Goal: Information Seeking & Learning: Learn about a topic

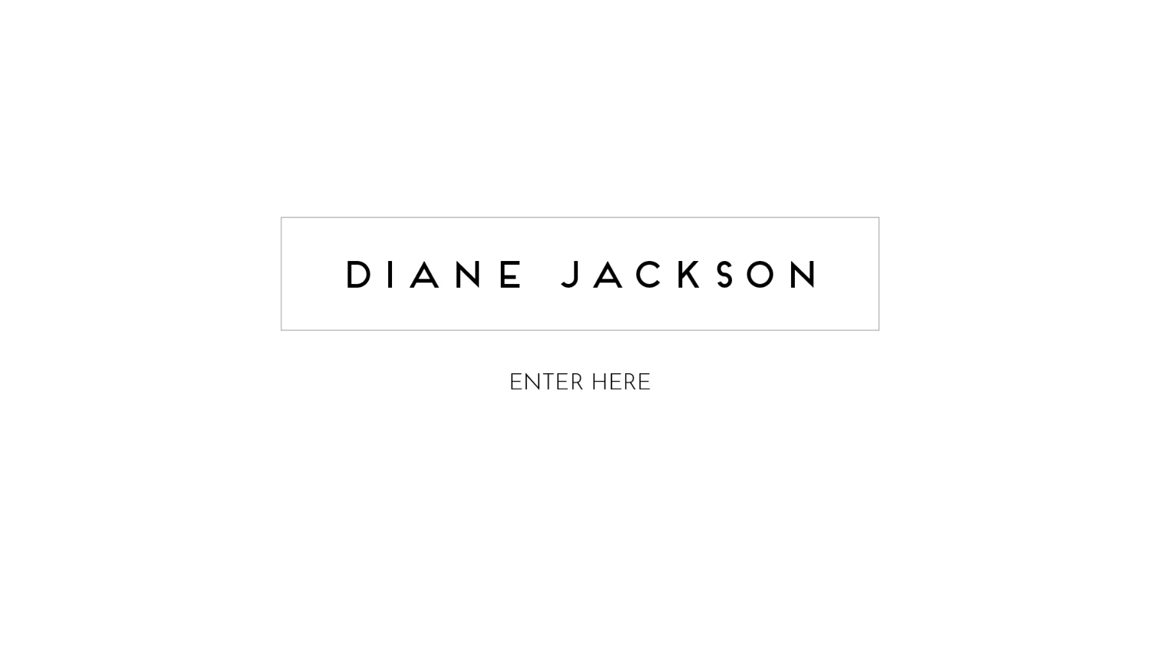
click at [609, 371] on img at bounding box center [580, 308] width 614 height 244
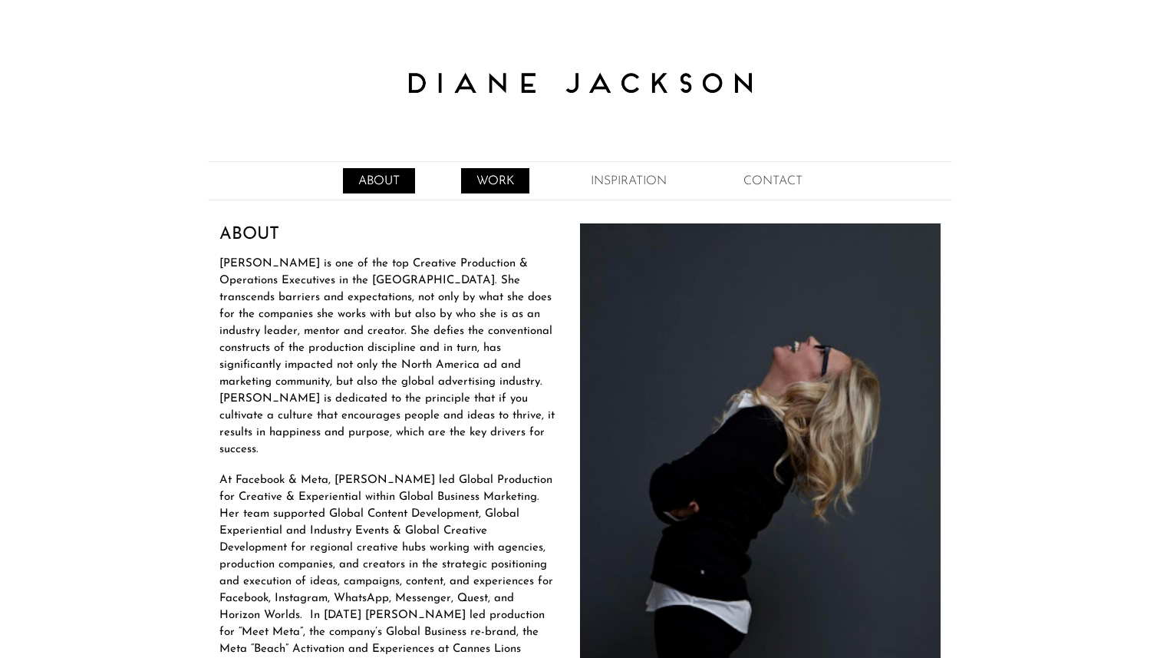
click at [504, 173] on link "WORK" at bounding box center [495, 180] width 68 height 25
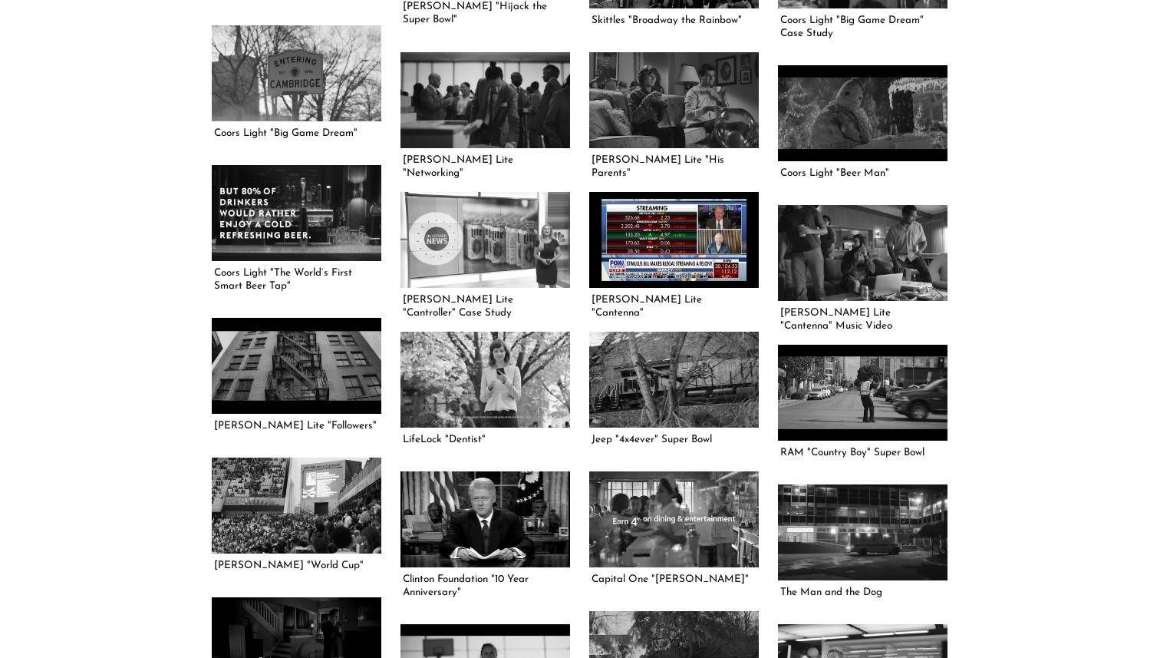
scroll to position [1279, 0]
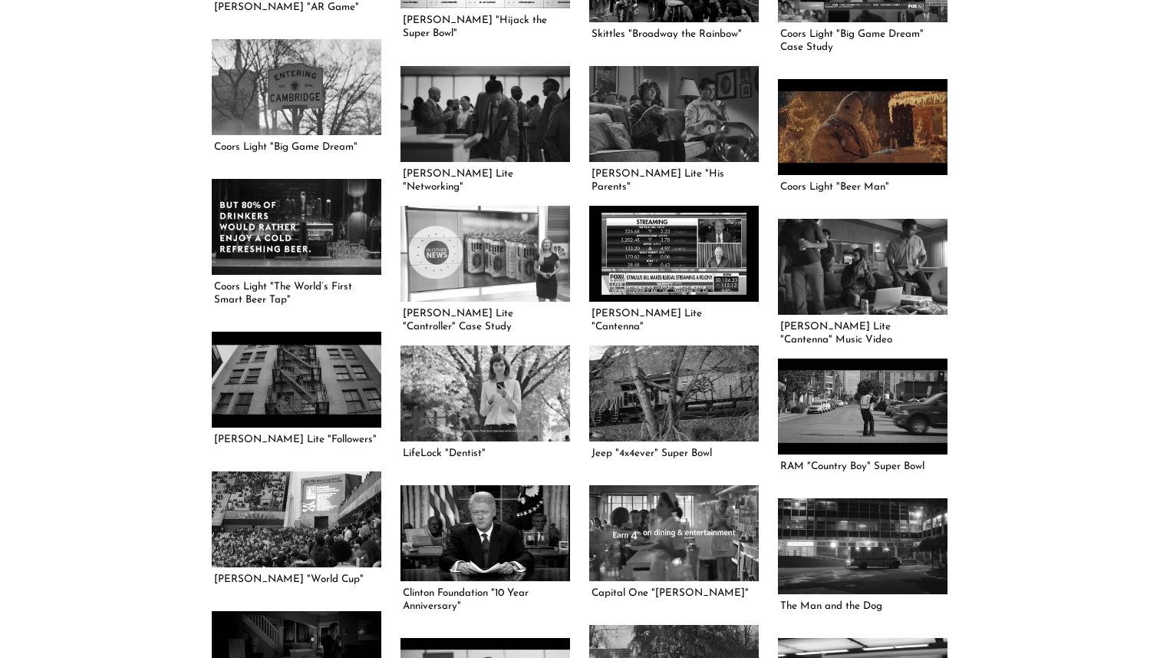
click at [843, 140] on link at bounding box center [863, 126] width 170 height 95
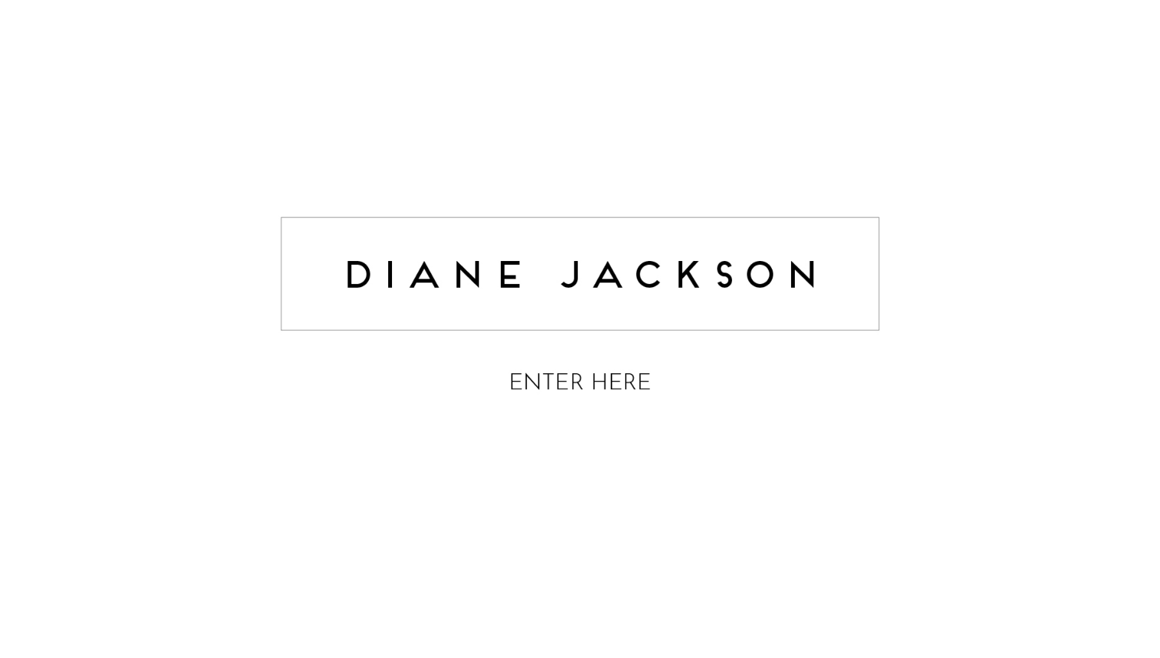
click at [592, 378] on img at bounding box center [580, 308] width 614 height 244
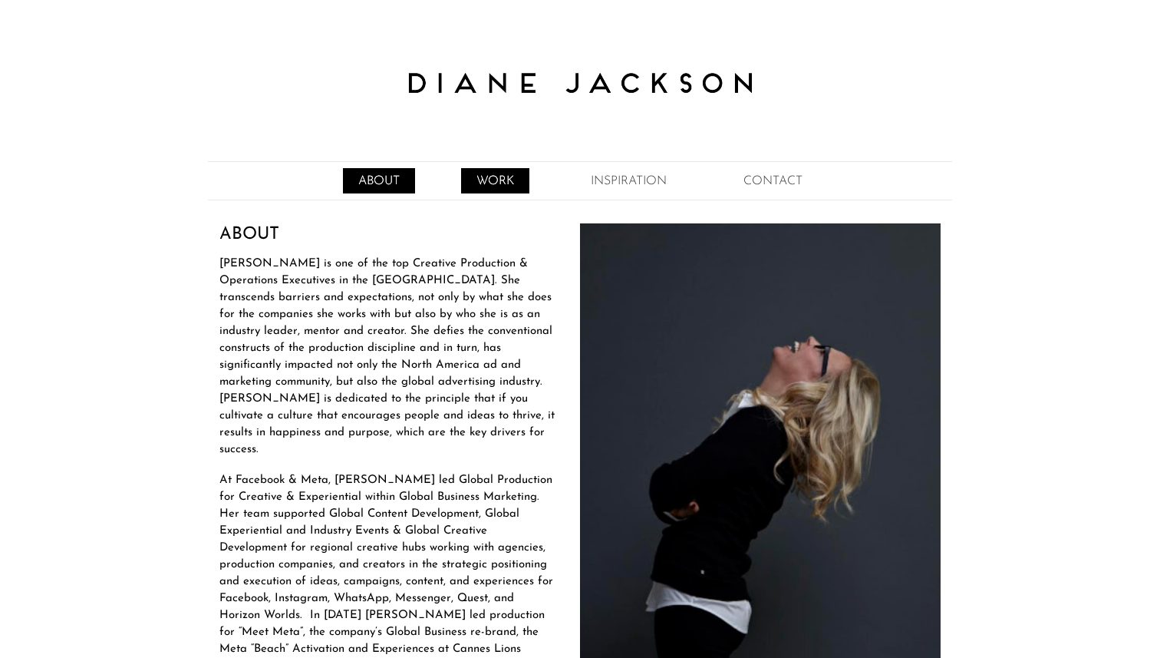
click at [513, 182] on link "WORK" at bounding box center [495, 180] width 68 height 25
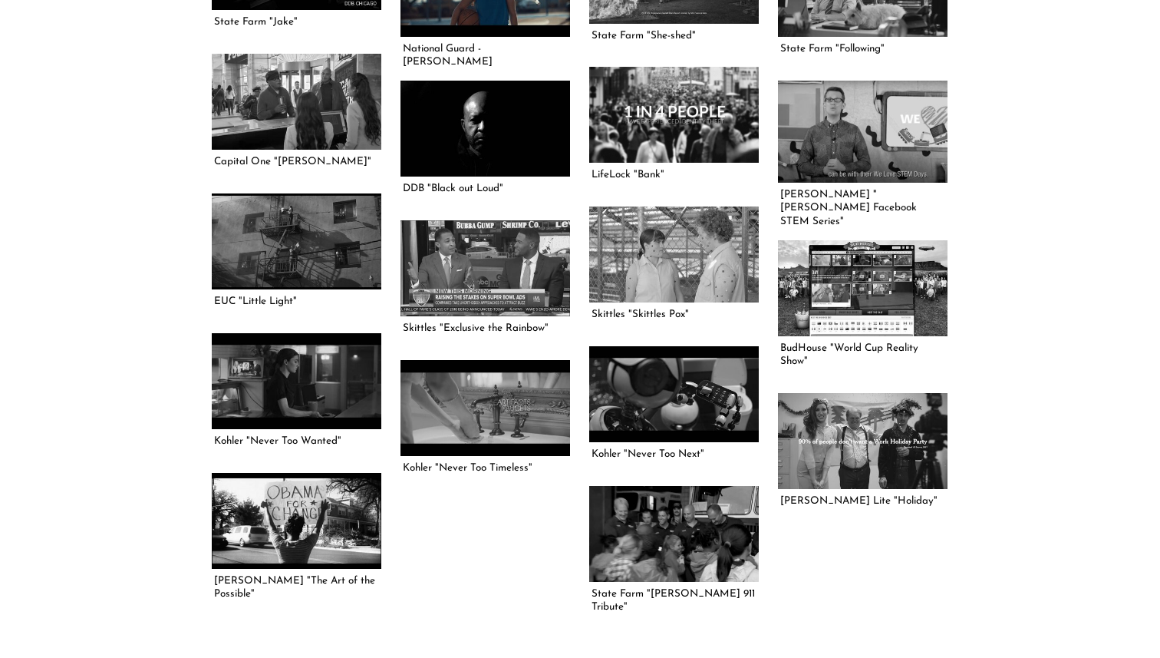
scroll to position [1993, 0]
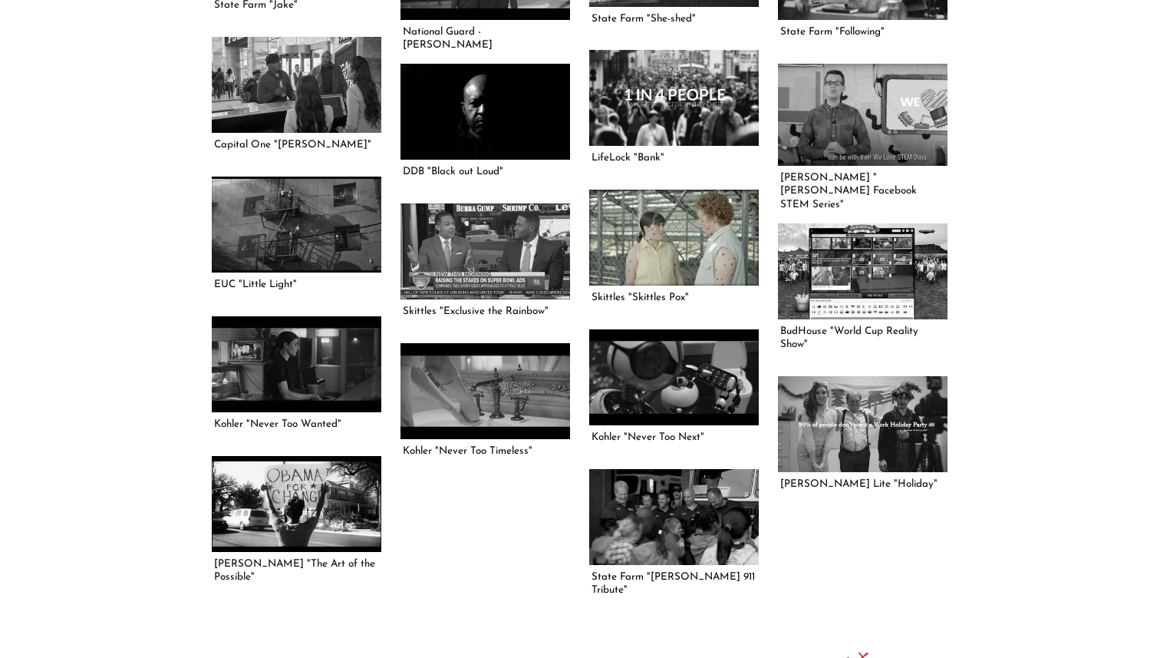
click at [712, 232] on link at bounding box center [674, 237] width 170 height 95
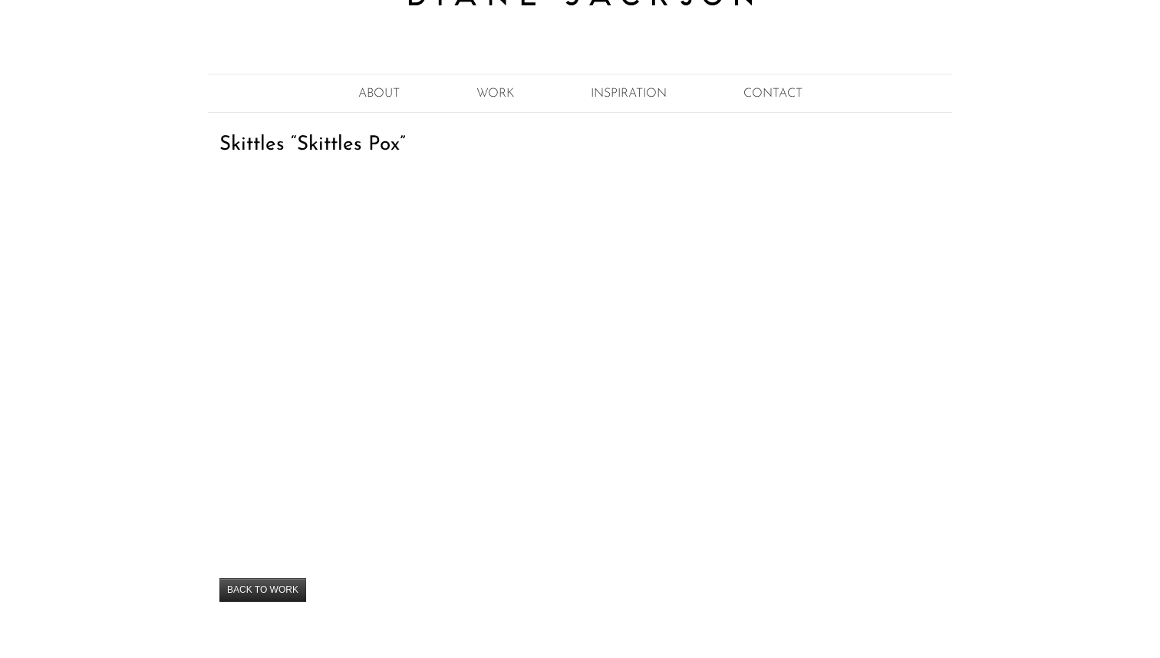
scroll to position [87, 0]
click at [490, 89] on link "WORK" at bounding box center [495, 93] width 68 height 25
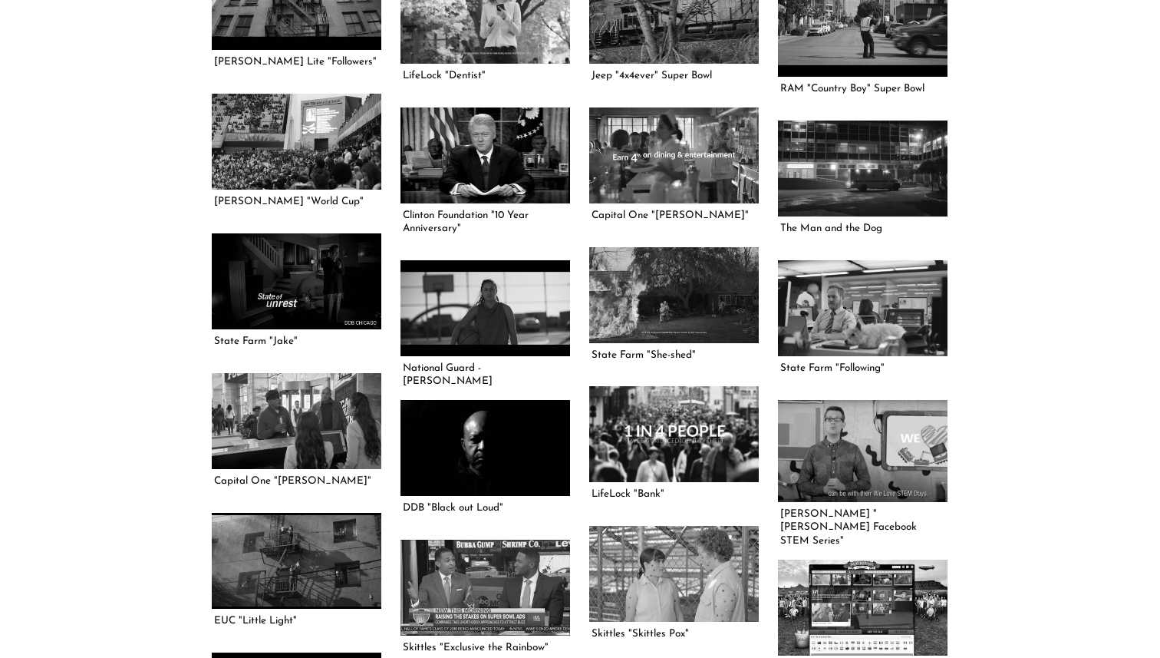
scroll to position [1667, 0]
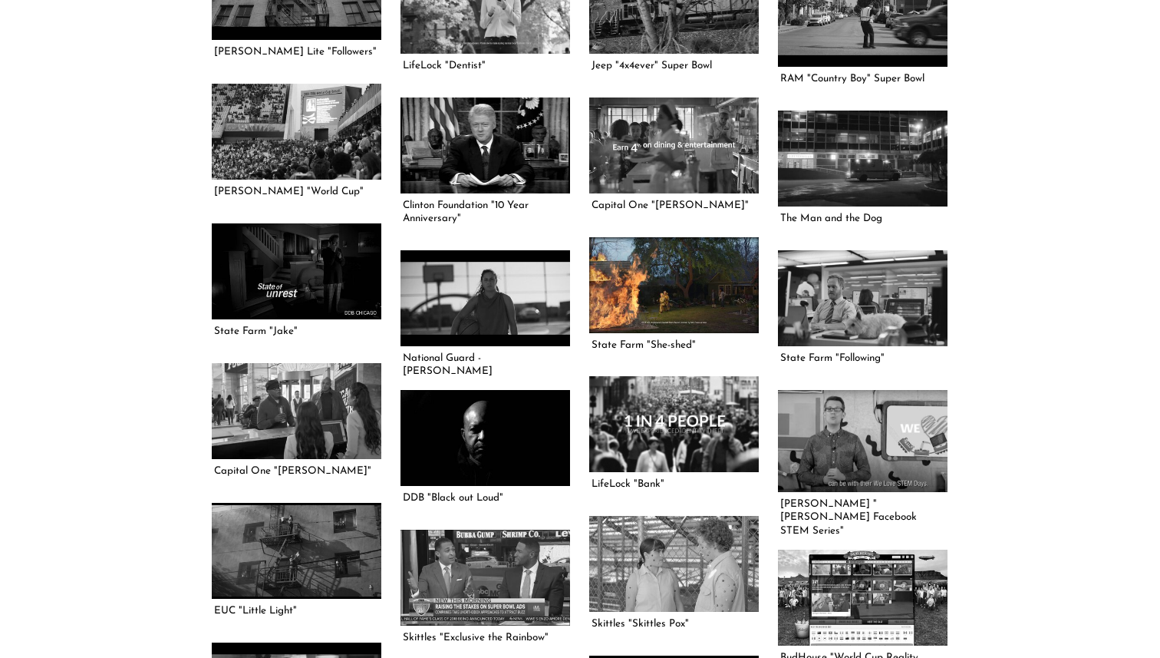
click at [691, 274] on link at bounding box center [674, 284] width 170 height 95
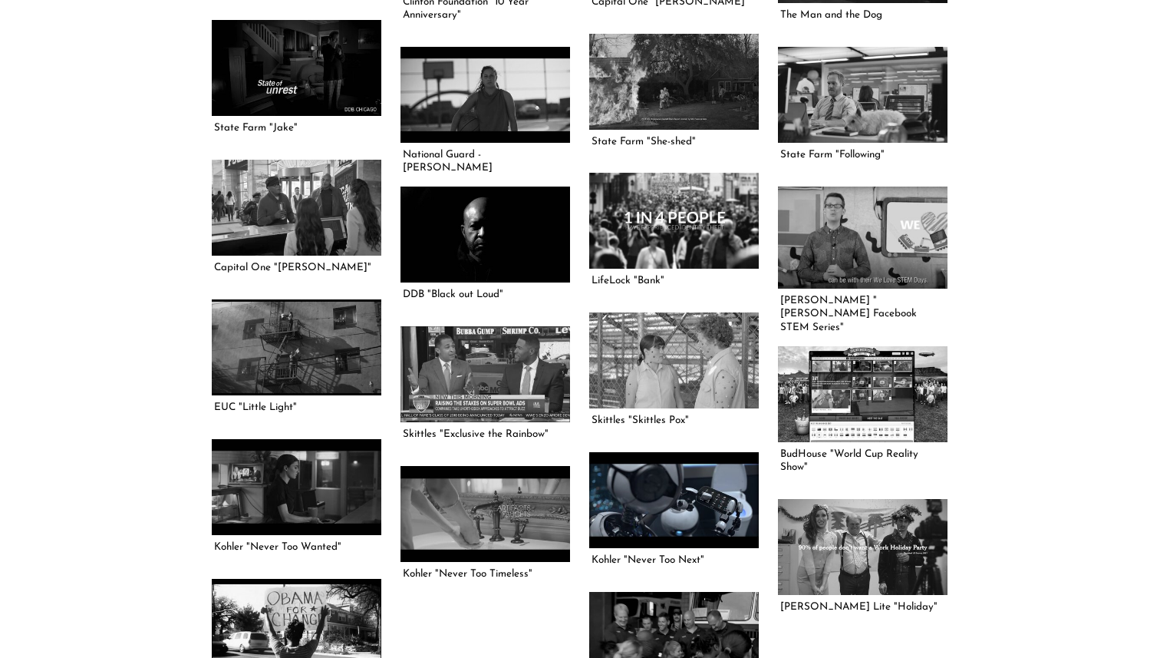
scroll to position [1862, 0]
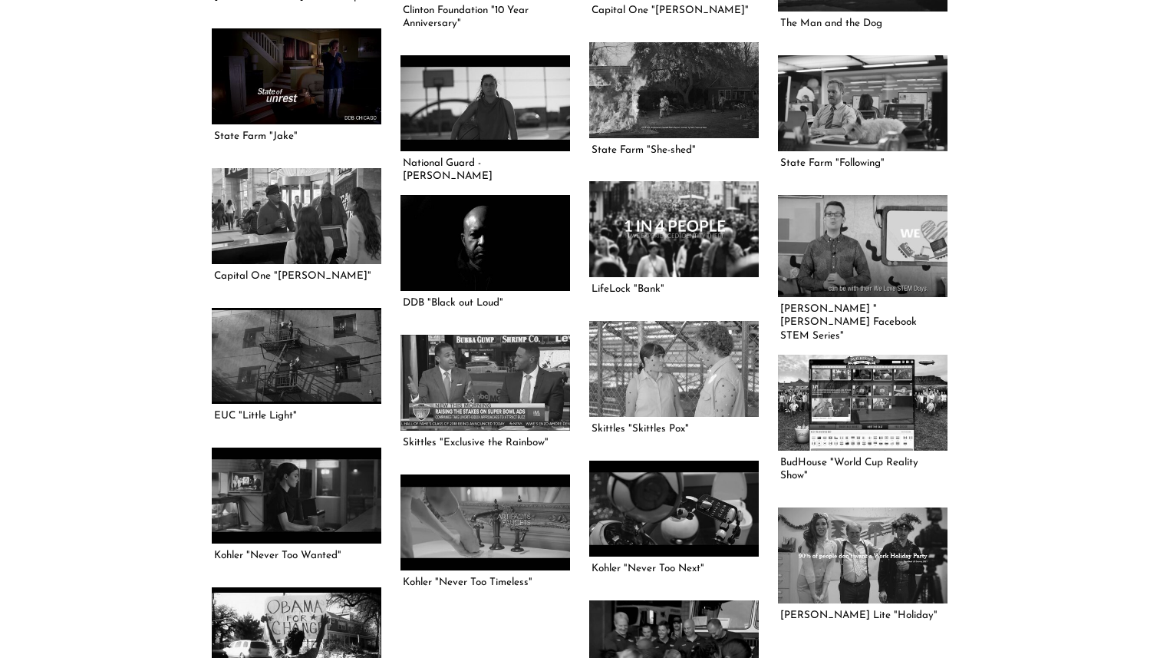
click at [302, 78] on link at bounding box center [297, 75] width 170 height 95
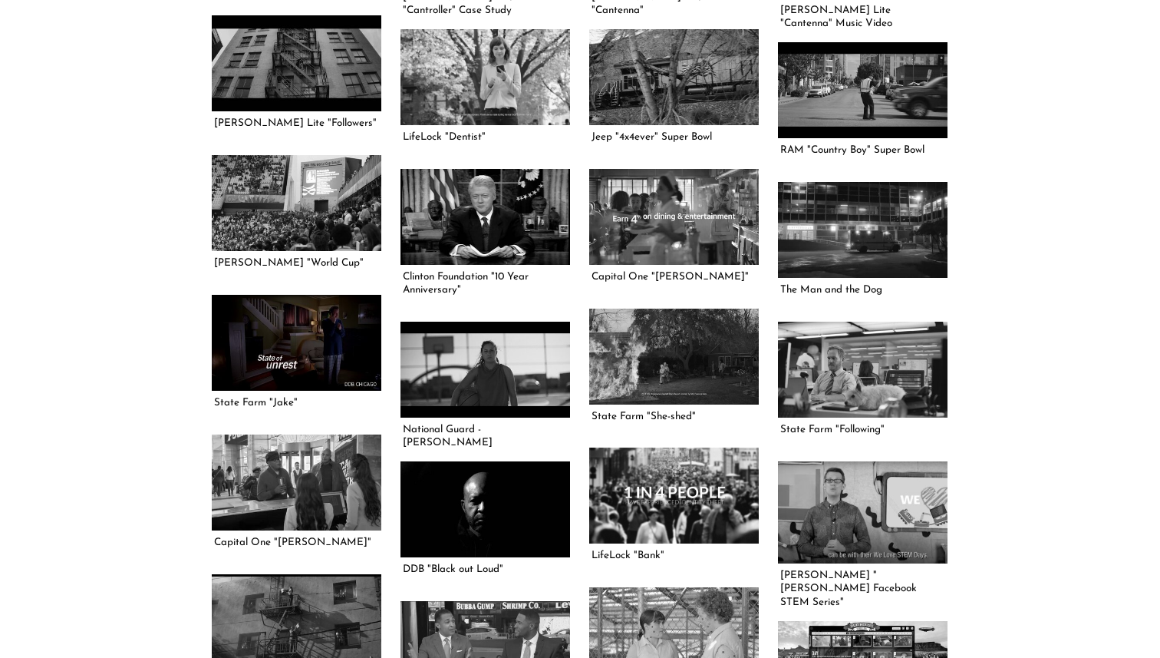
scroll to position [1605, 0]
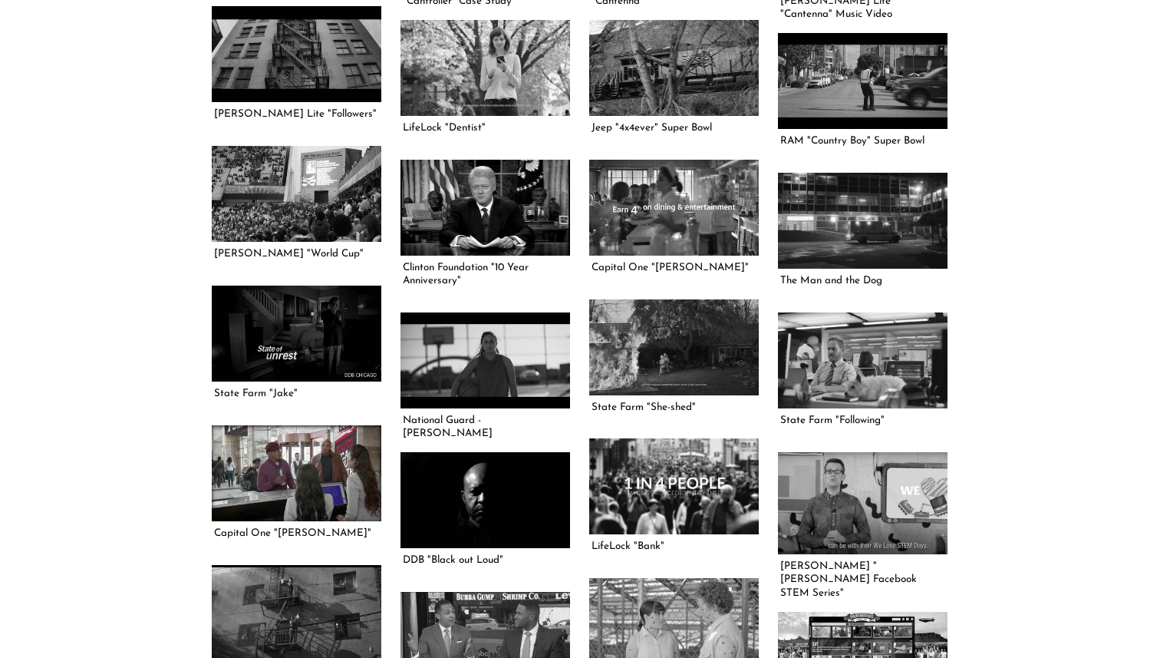
click at [305, 475] on link at bounding box center [297, 472] width 170 height 95
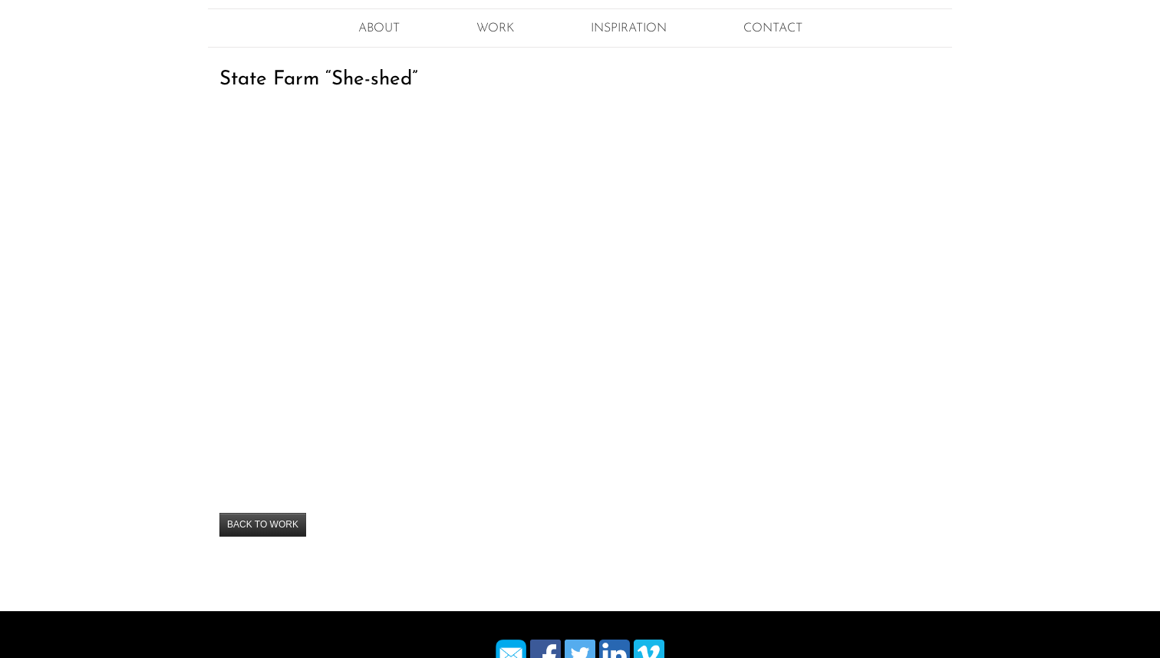
scroll to position [154, 0]
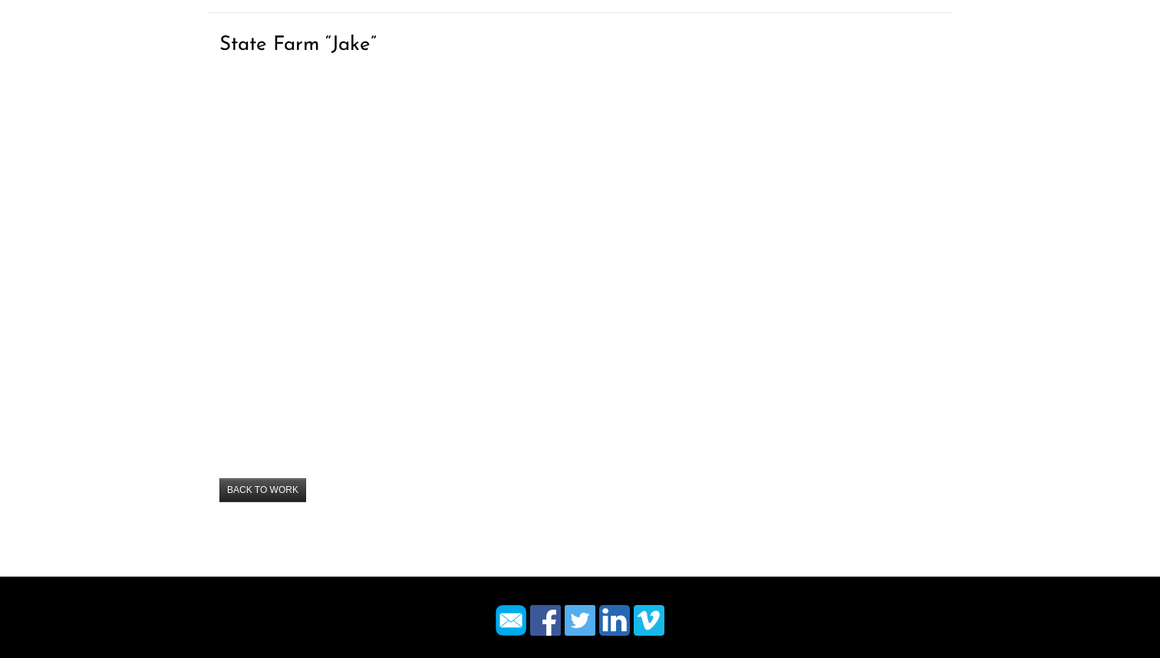
scroll to position [224, 0]
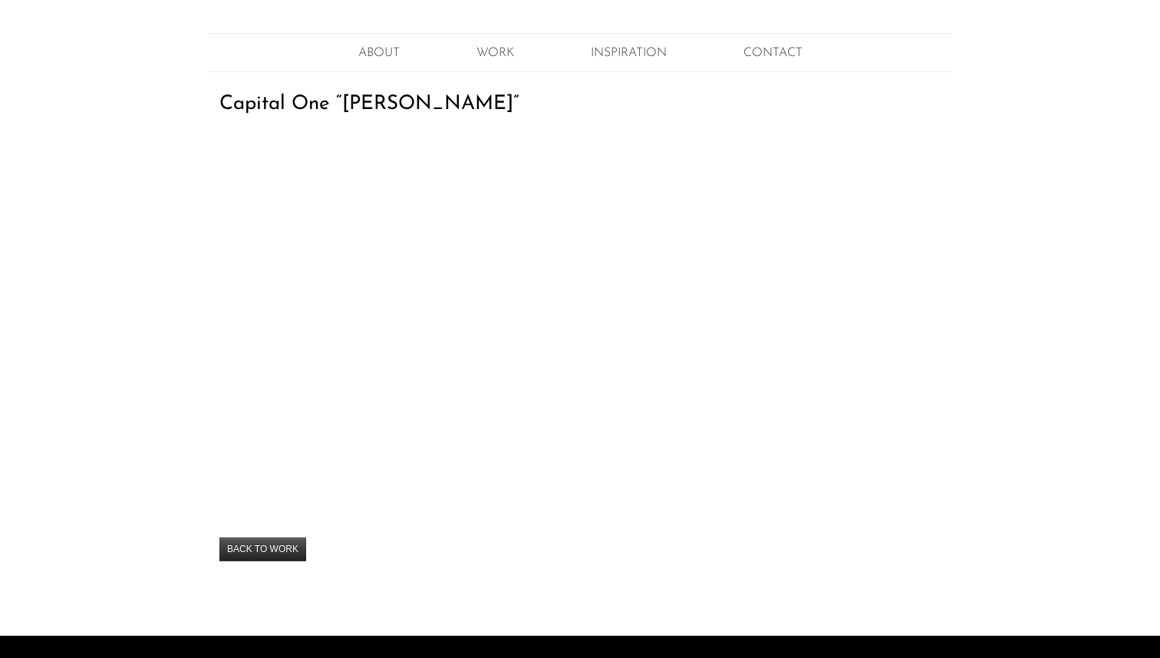
scroll to position [135, 0]
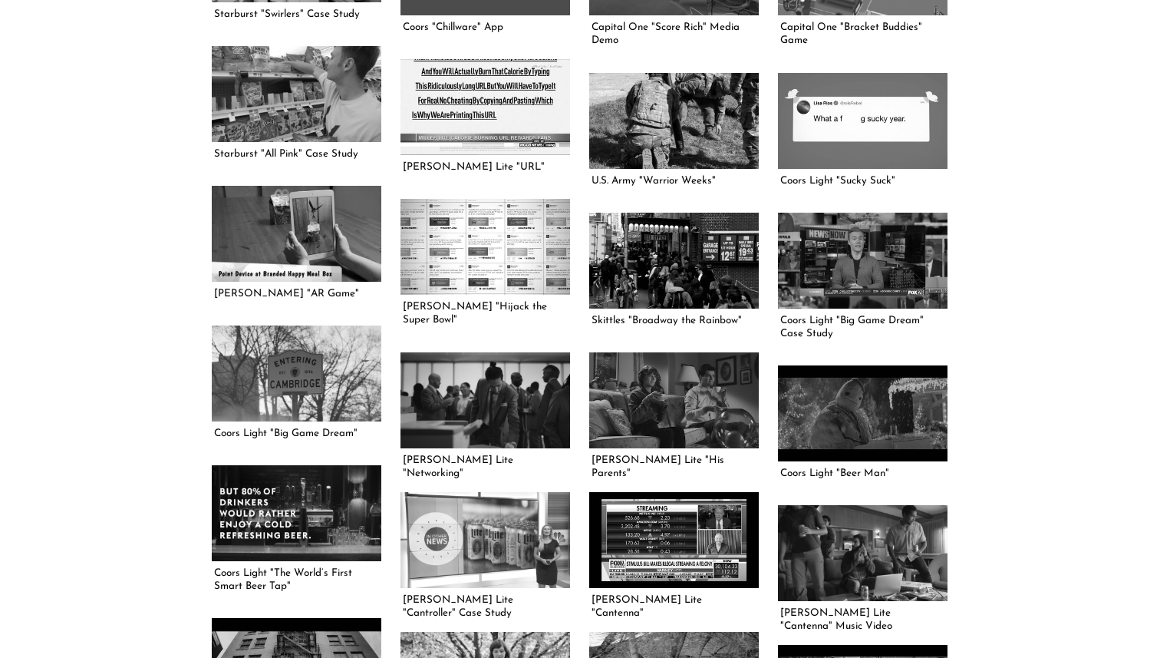
scroll to position [994, 0]
